Goal: Find specific page/section: Find specific page/section

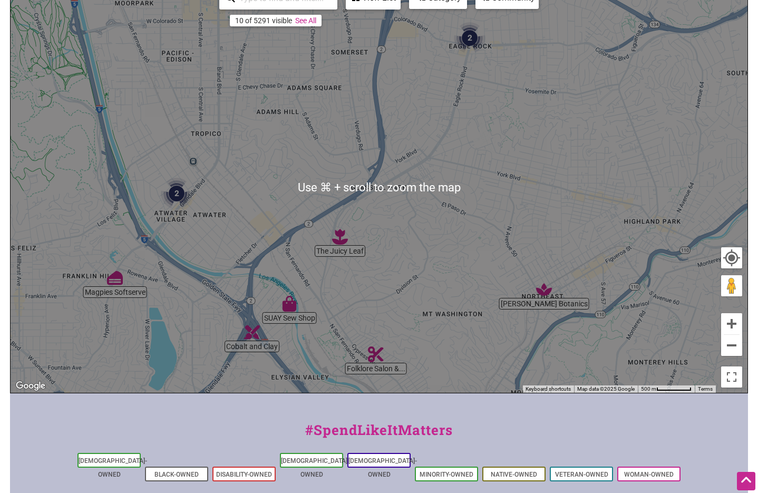
scroll to position [162, 0]
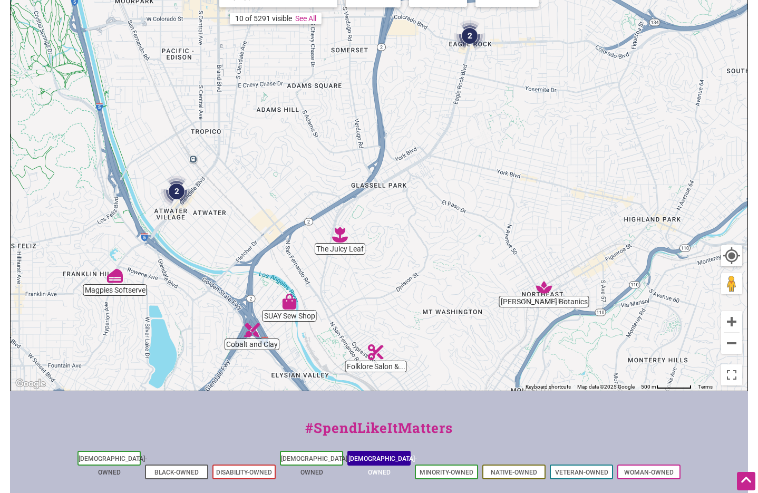
click at [370, 457] on link "[DEMOGRAPHIC_DATA]-Owned" at bounding box center [382, 465] width 69 height 21
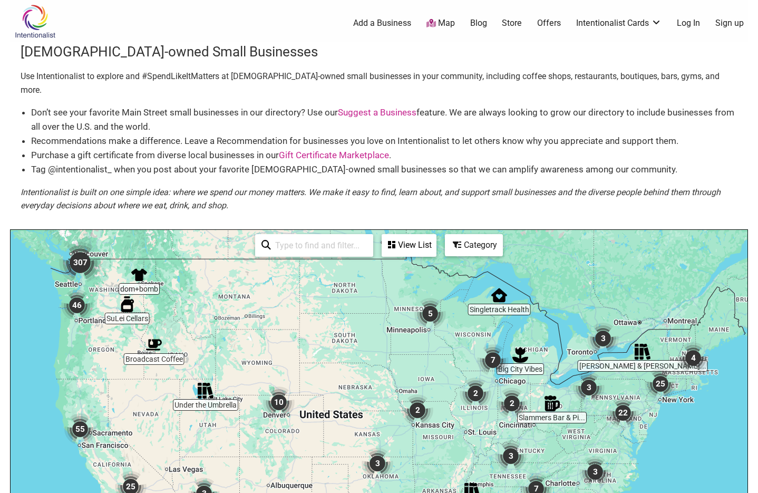
click at [287, 235] on input "search" at bounding box center [319, 245] width 96 height 21
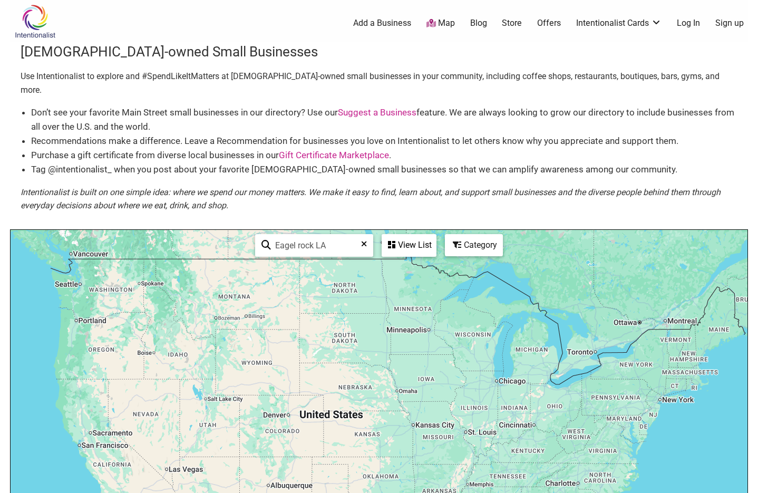
click at [293, 235] on input "Eagel rock LA" at bounding box center [318, 245] width 95 height 21
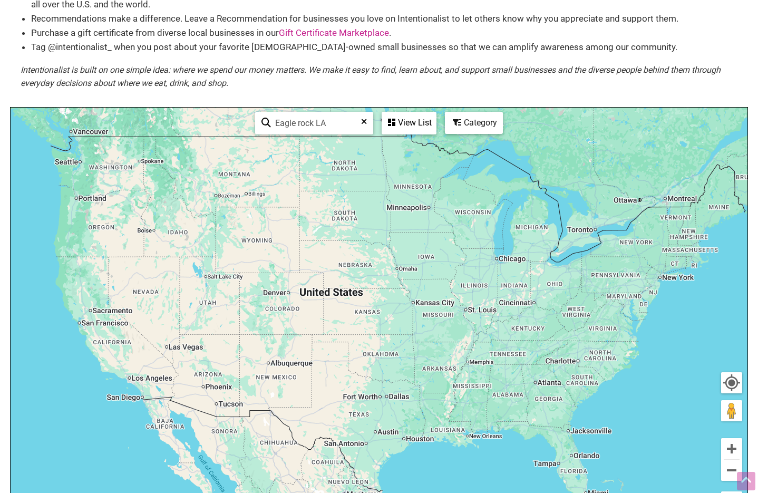
scroll to position [138, 0]
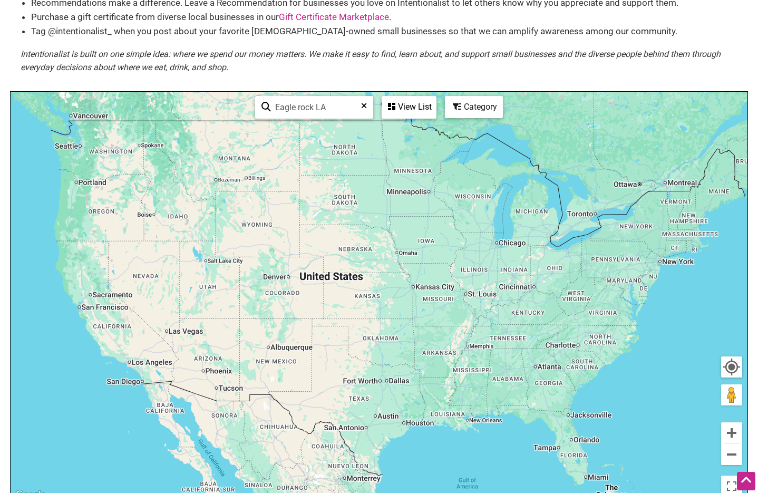
click at [333, 97] on input "Eagle rock LA" at bounding box center [318, 107] width 95 height 21
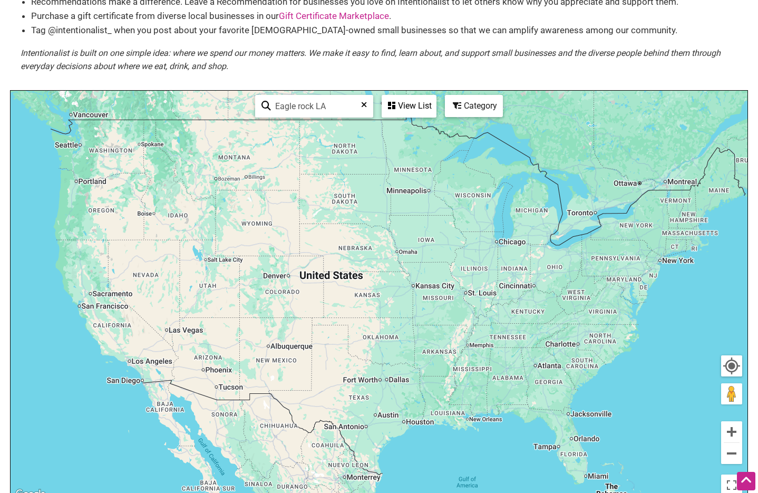
scroll to position [141, 0]
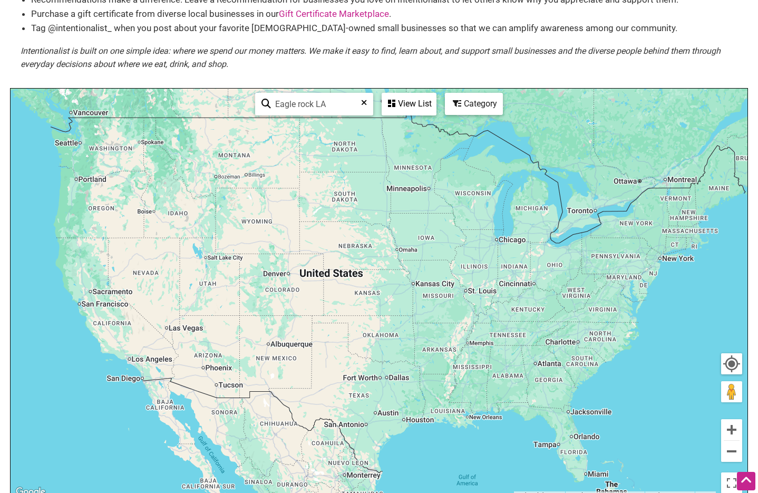
drag, startPoint x: 315, startPoint y: 94, endPoint x: 315, endPoint y: 109, distance: 14.8
click at [315, 95] on input "Eagle rock LA" at bounding box center [318, 104] width 95 height 21
click at [729, 419] on button "Zoom in" at bounding box center [731, 429] width 21 height 21
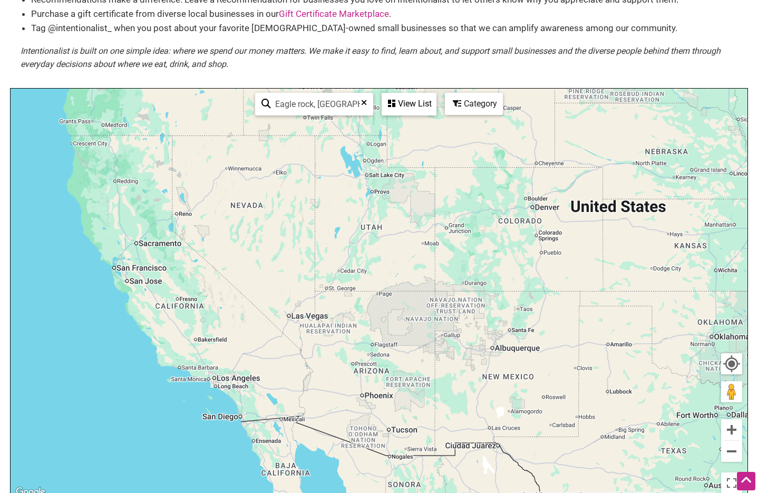
drag, startPoint x: 303, startPoint y: 311, endPoint x: 479, endPoint y: 267, distance: 181.6
click at [479, 267] on div "To navigate, press the arrow keys." at bounding box center [379, 294] width 737 height 410
drag, startPoint x: 337, startPoint y: 91, endPoint x: 246, endPoint y: 83, distance: 91.6
click at [246, 89] on div "To navigate, press the arrow keys. Eagle rock, LA See All View List Sorry...not…" at bounding box center [379, 294] width 737 height 410
type input "Los Angeles"
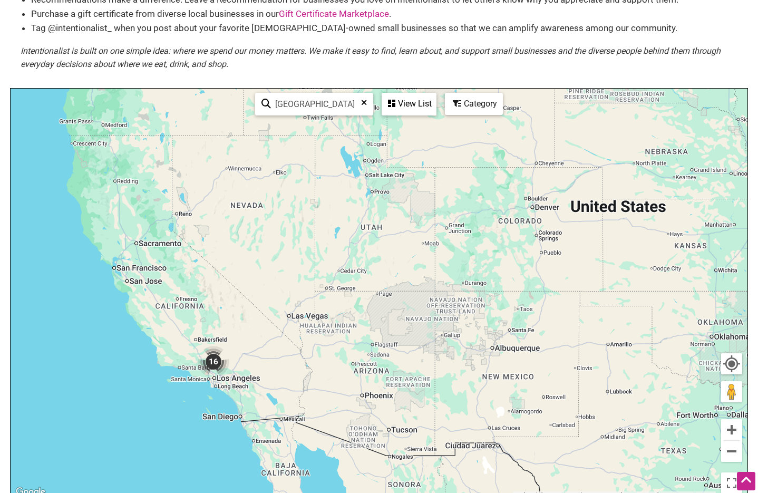
click at [412, 94] on div "View List" at bounding box center [409, 104] width 53 height 20
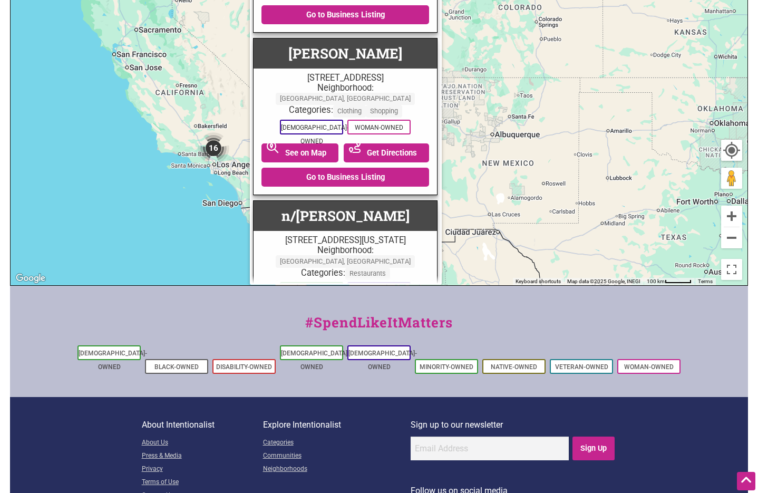
scroll to position [385, 0]
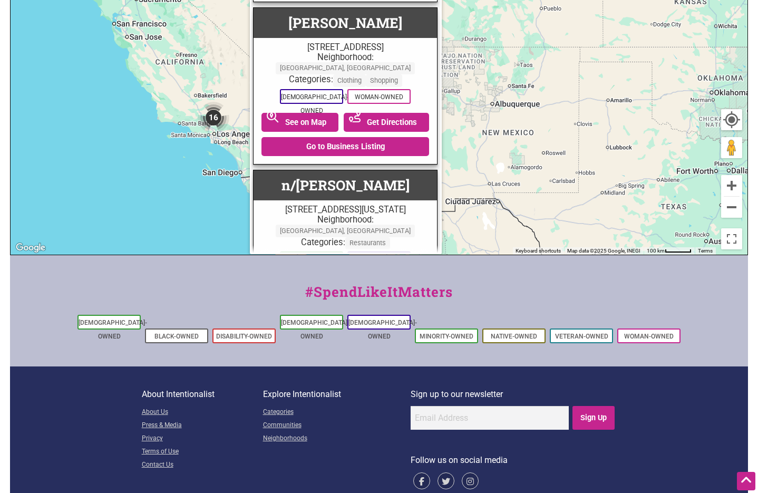
drag, startPoint x: 171, startPoint y: 172, endPoint x: 207, endPoint y: 124, distance: 59.8
click at [196, 139] on div "To navigate, press the arrow keys." at bounding box center [379, 49] width 737 height 410
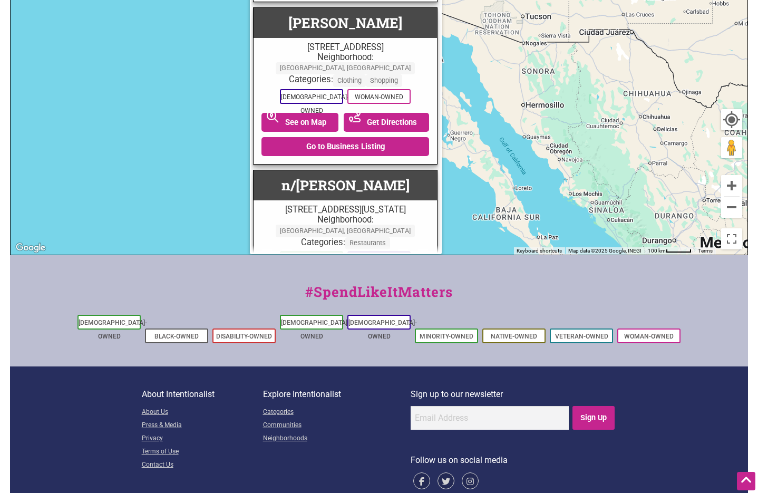
click at [211, 120] on div "To navigate, press the arrow keys." at bounding box center [379, 49] width 737 height 410
click at [503, 123] on div "To navigate, press the arrow keys." at bounding box center [379, 49] width 737 height 410
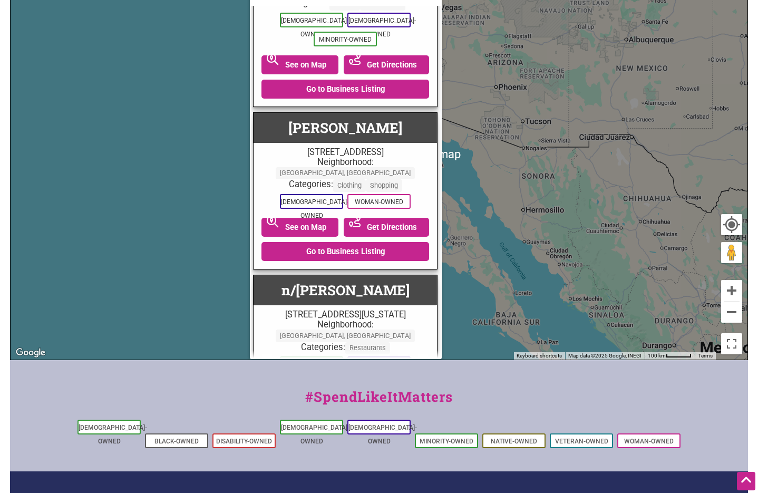
scroll to position [0, 0]
